Goal: Find specific page/section: Find specific page/section

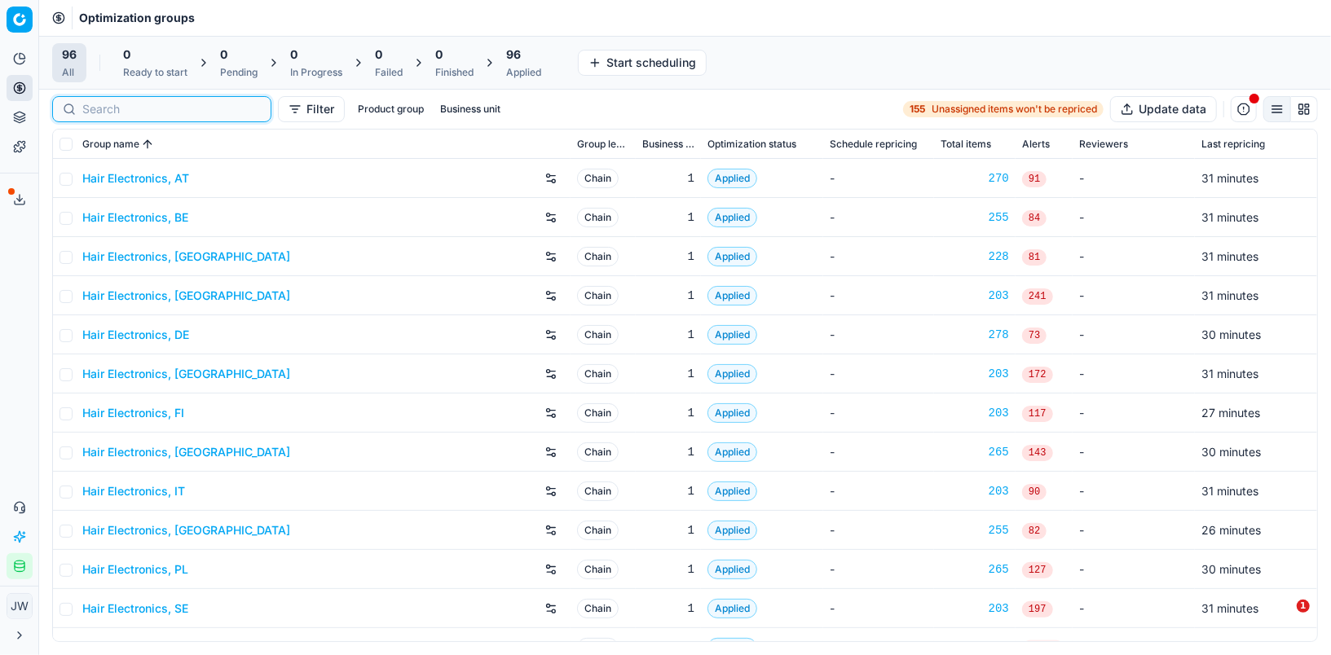
click at [99, 109] on input at bounding box center [171, 109] width 178 height 16
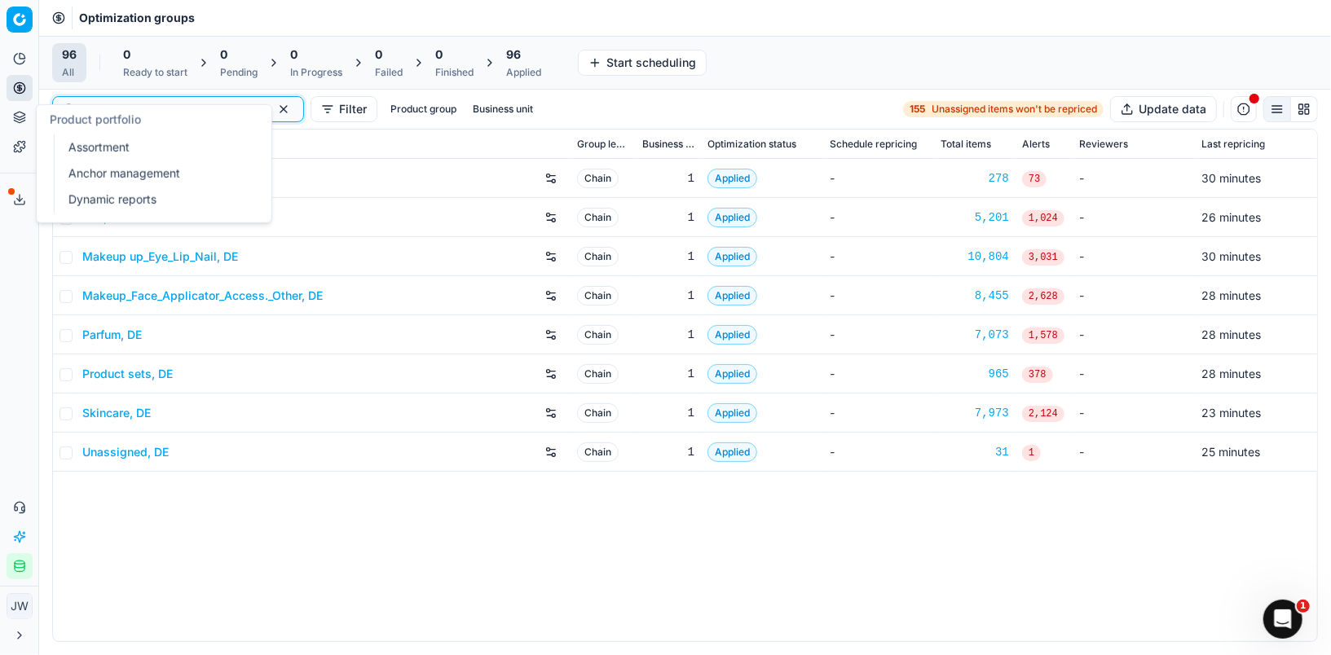
type input "de"
click at [19, 117] on icon at bounding box center [19, 115] width 11 height 6
click at [81, 141] on link "Assortment" at bounding box center [157, 147] width 190 height 23
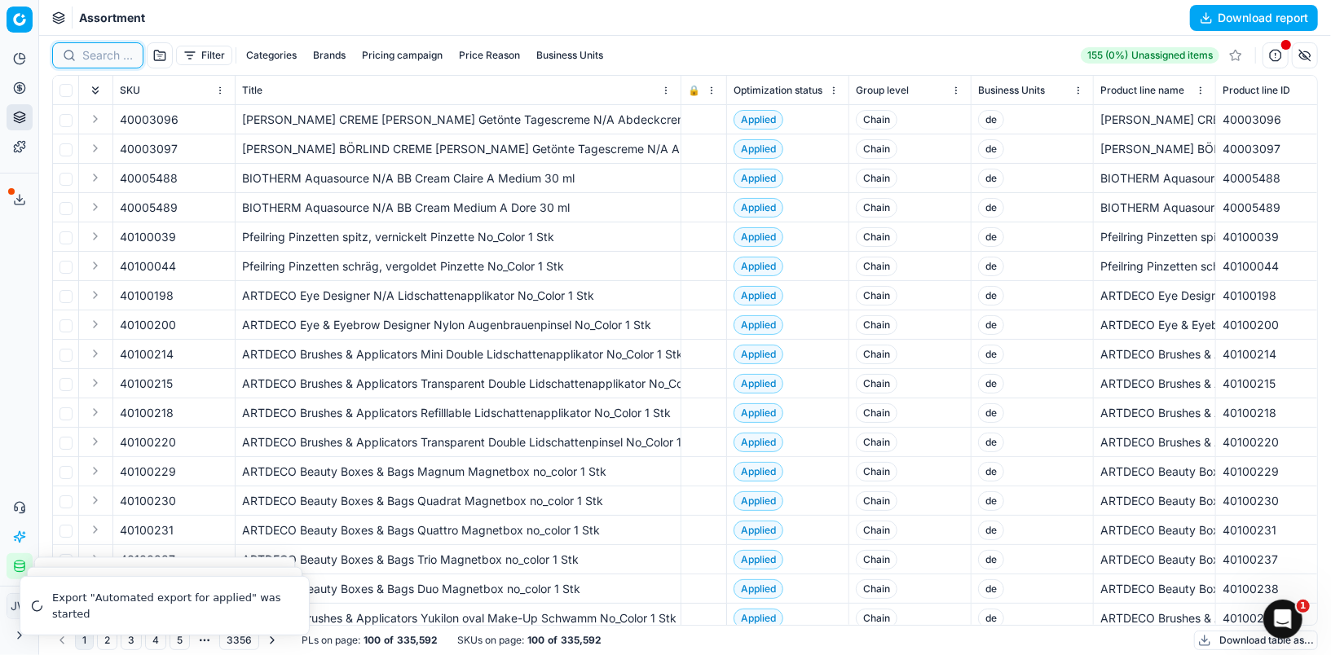
click at [93, 62] on input at bounding box center [107, 55] width 51 height 16
paste input "90015419-0024011"
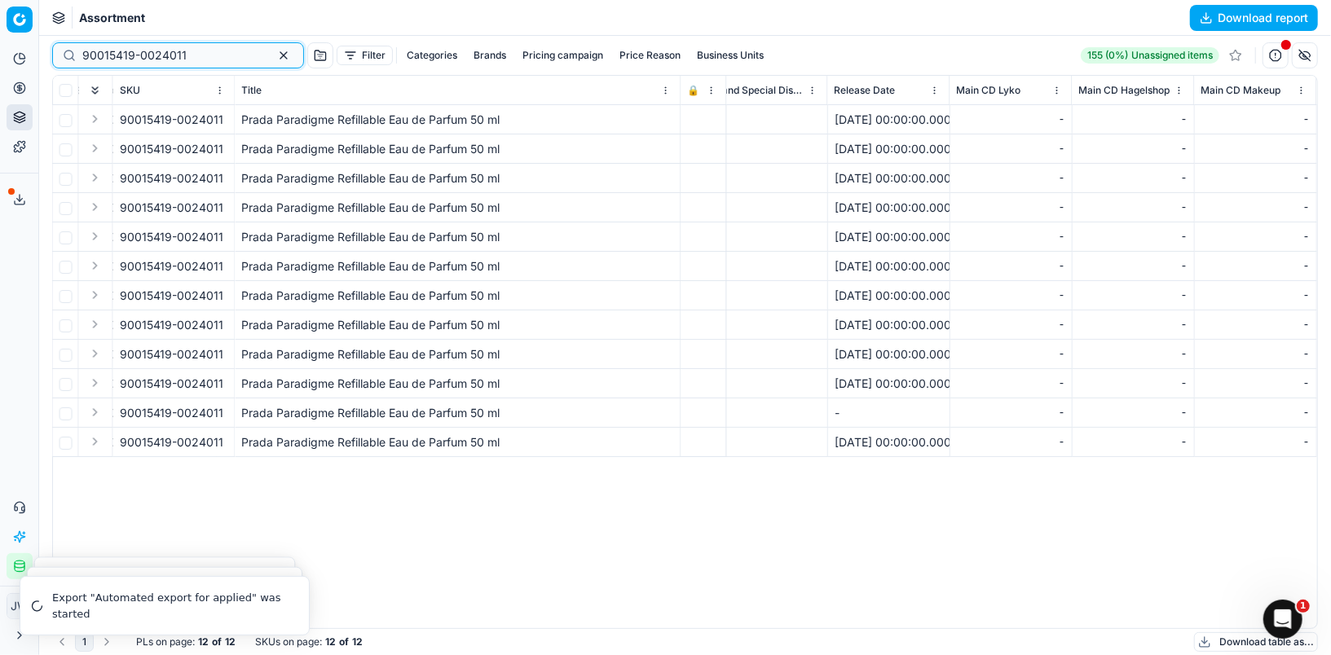
scroll to position [0, 5889]
type input "90015419-0024011"
drag, startPoint x: 868, startPoint y: 120, endPoint x: 902, endPoint y: 121, distance: 34.2
click at [902, 121] on div "[DATE] 00:00:00.000000" at bounding box center [888, 120] width 108 height 16
click at [894, 120] on div "[DATE] 00:00:00.000000" at bounding box center [888, 120] width 108 height 16
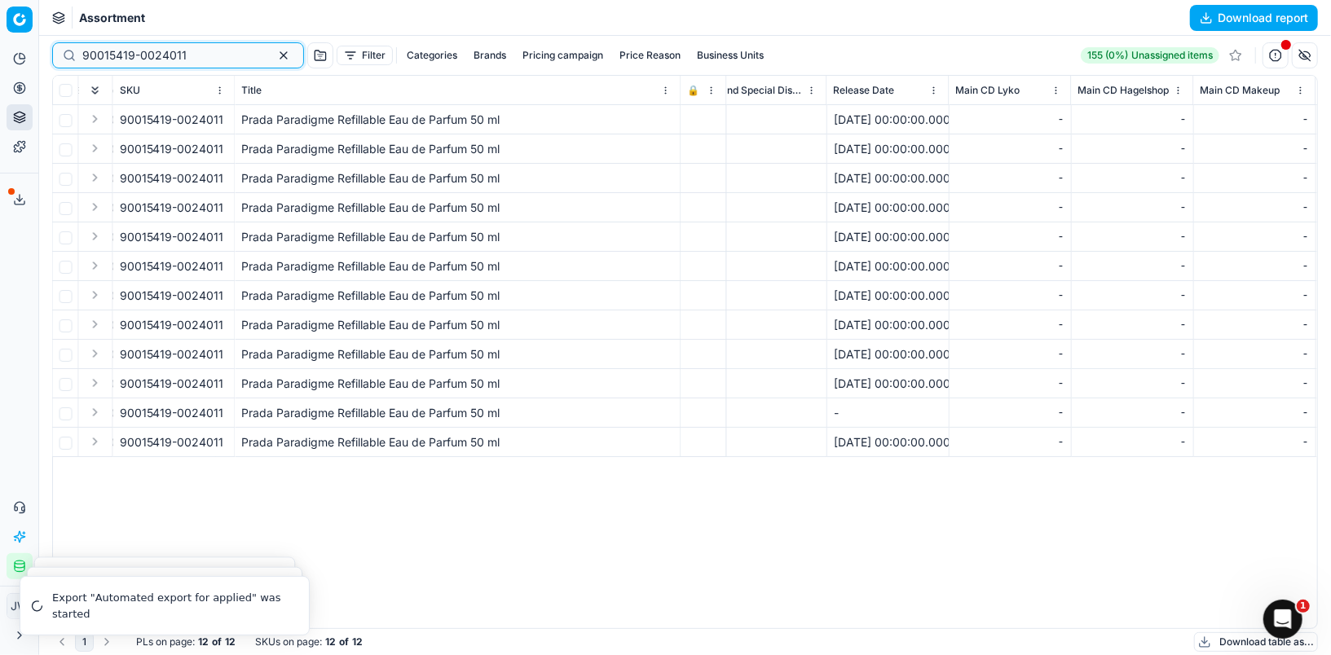
click at [274, 59] on button "button" at bounding box center [284, 56] width 20 height 20
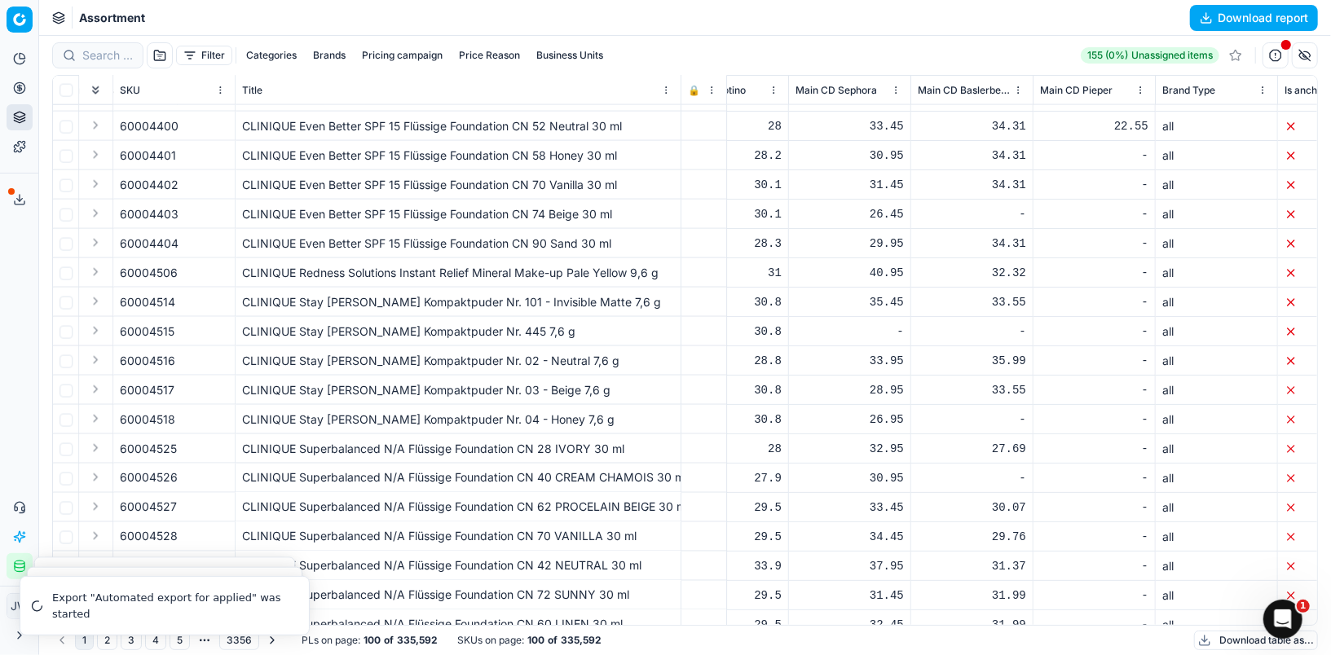
scroll to position [1594, 7028]
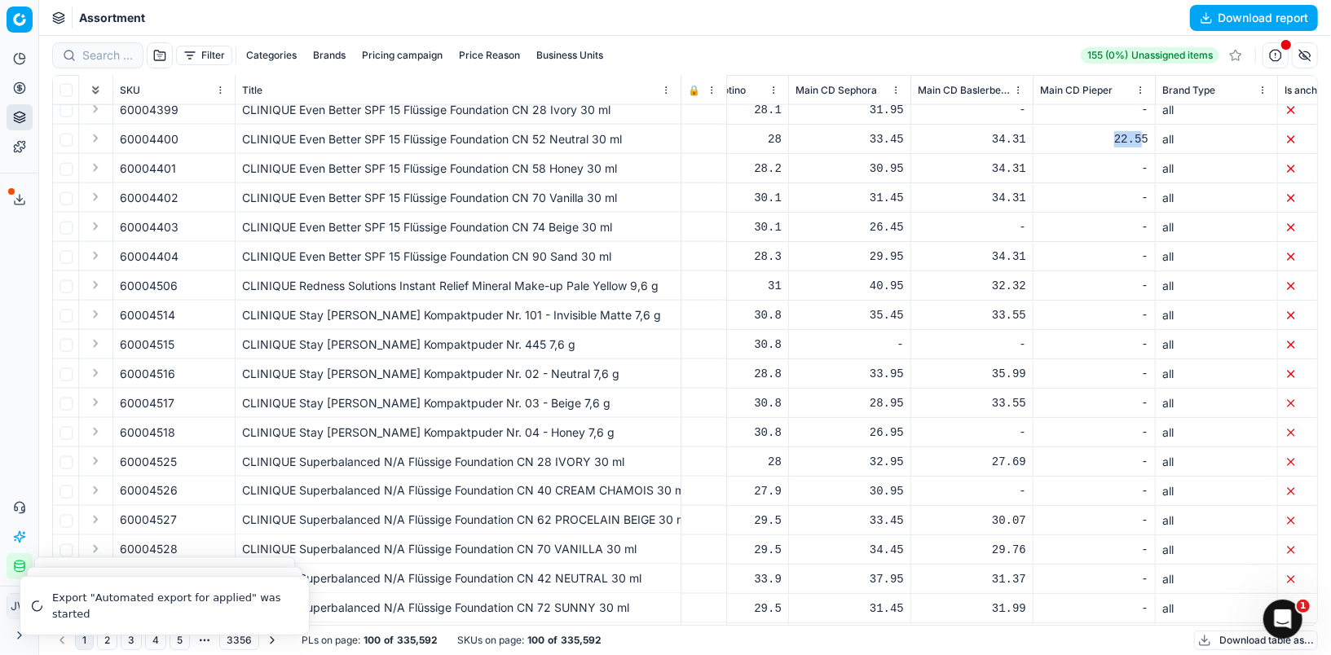
drag, startPoint x: 1116, startPoint y: 139, endPoint x: 1143, endPoint y: 139, distance: 27.7
click at [1143, 139] on div "22.55" at bounding box center [1094, 139] width 108 height 16
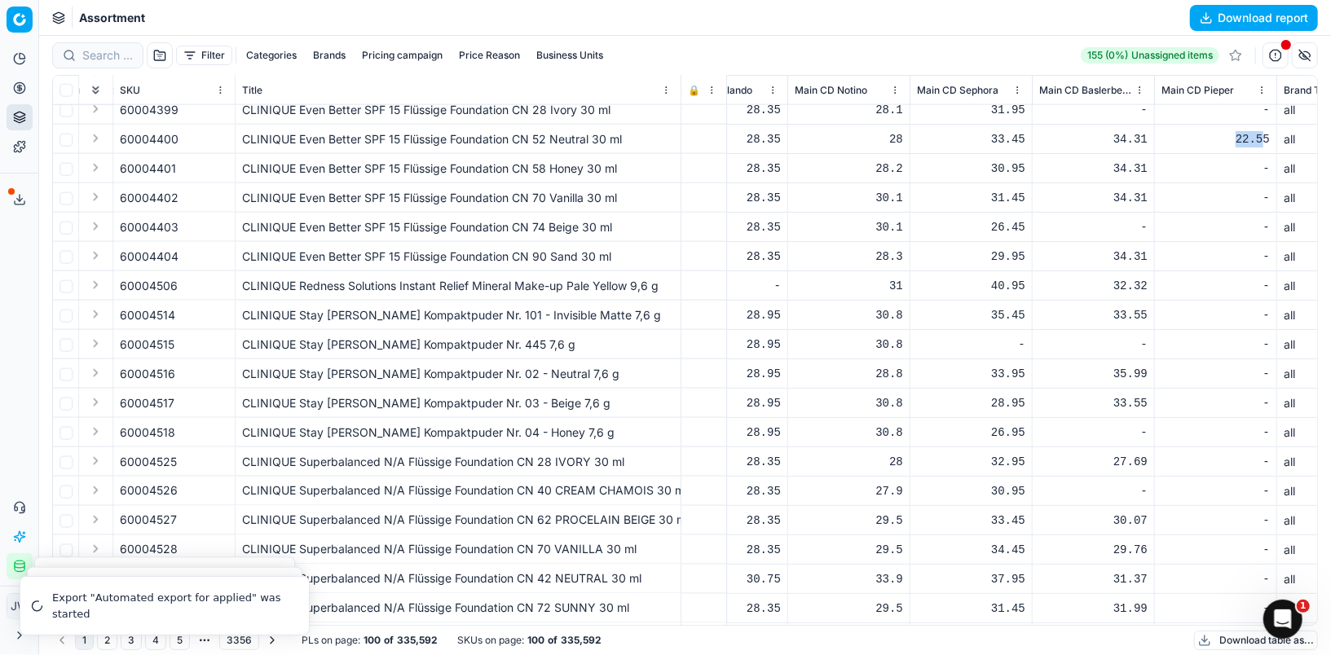
scroll to position [1594, 6872]
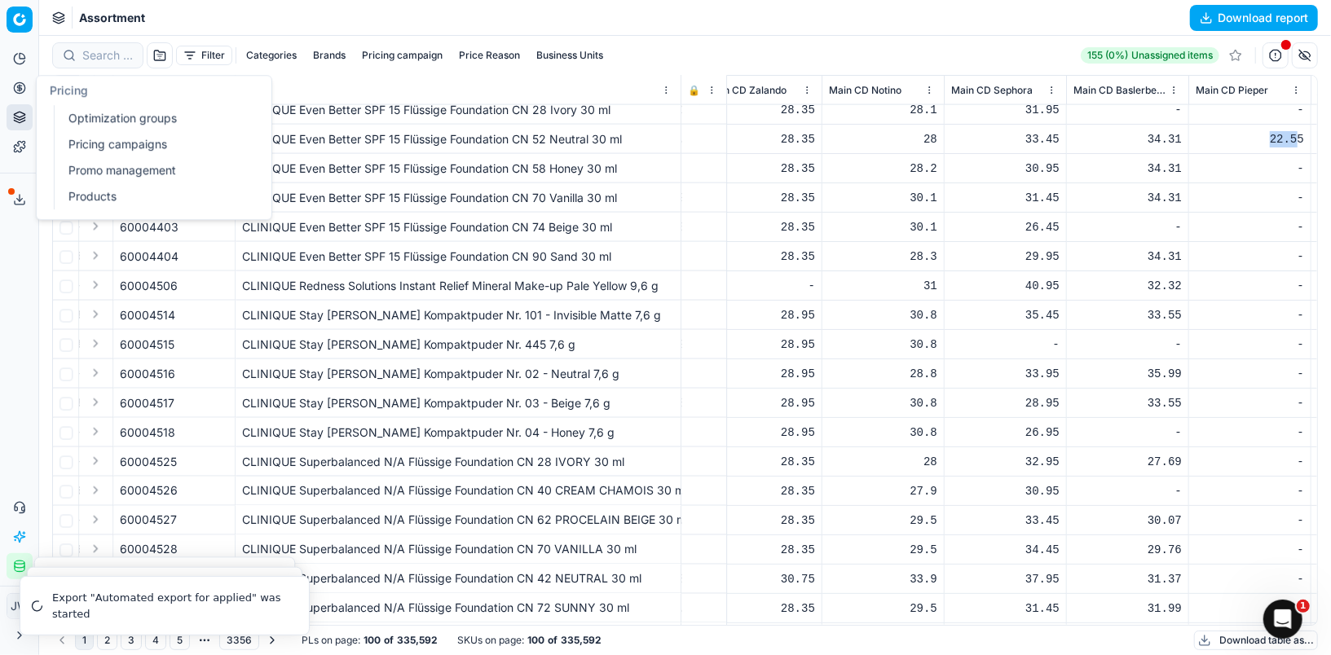
click at [20, 81] on button "Pricing" at bounding box center [20, 88] width 26 height 26
click at [103, 108] on link "Optimization groups" at bounding box center [157, 118] width 190 height 23
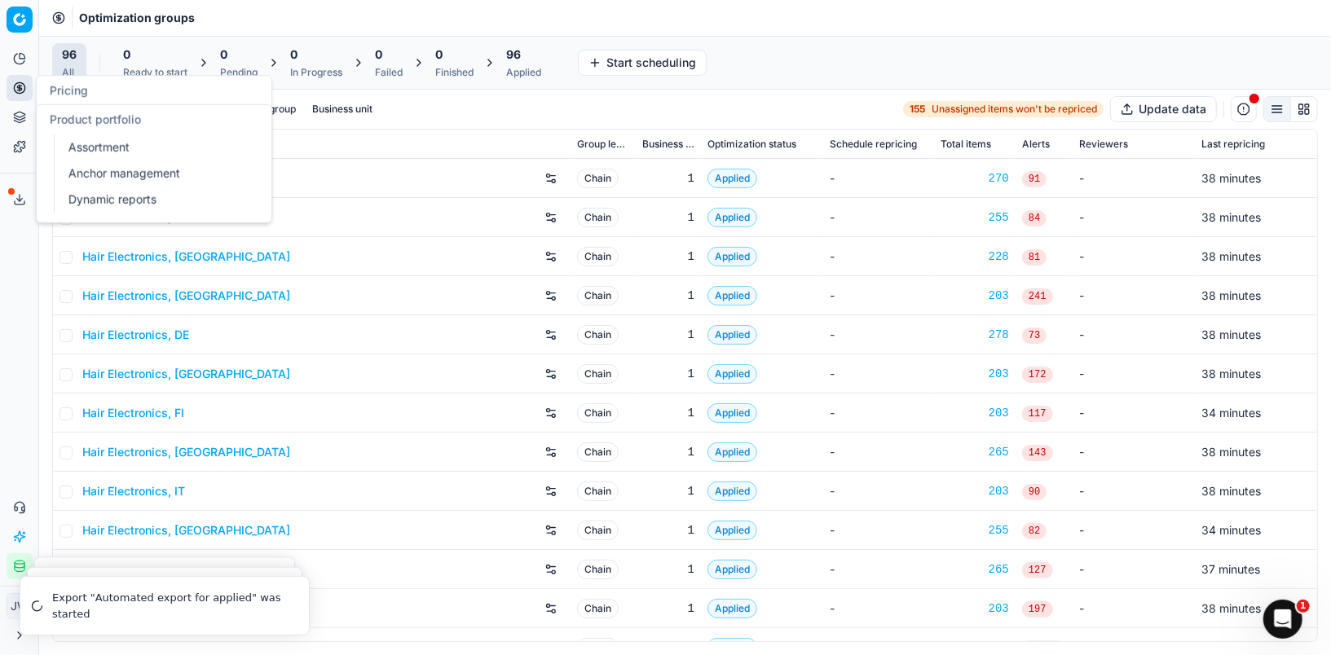
click at [20, 119] on icon at bounding box center [19, 118] width 11 height 2
click at [83, 147] on link "Assortment" at bounding box center [157, 147] width 190 height 23
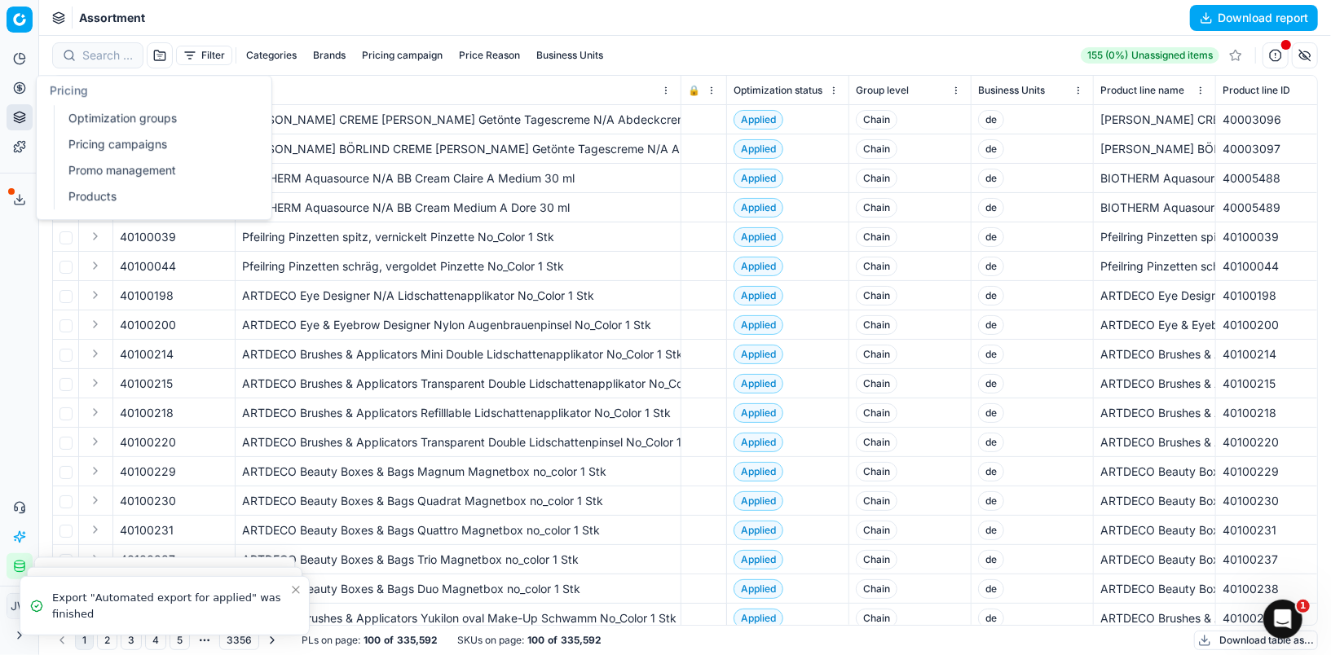
click at [20, 86] on icon at bounding box center [19, 87] width 13 height 13
click at [80, 125] on link "Optimization groups" at bounding box center [157, 118] width 190 height 23
